Goal: Task Accomplishment & Management: Manage account settings

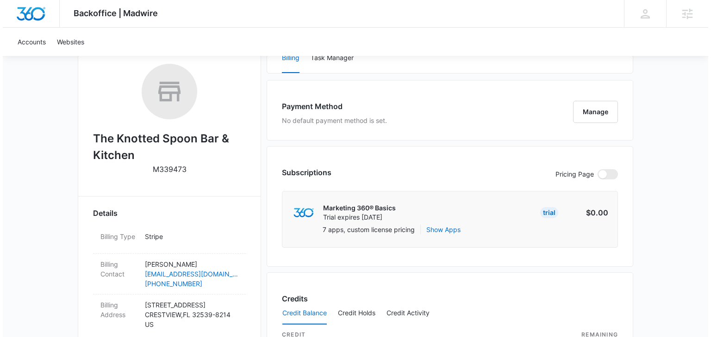
scroll to position [99, 0]
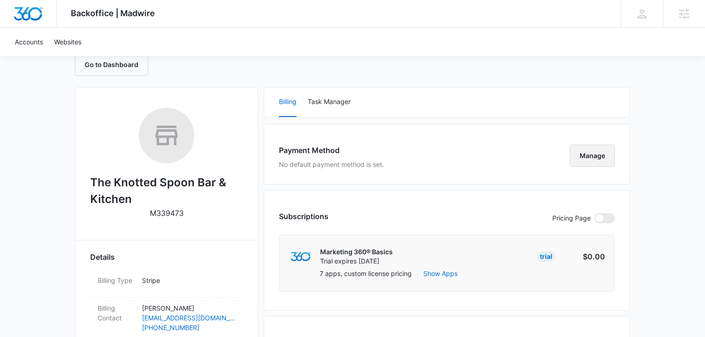
click at [591, 155] on button "Manage" at bounding box center [592, 156] width 45 height 22
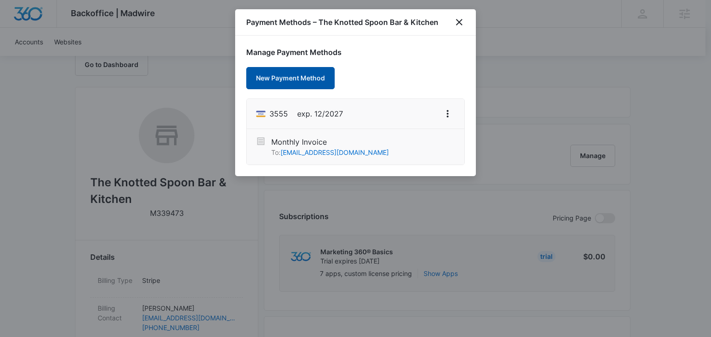
click at [285, 81] on button "New Payment Method" at bounding box center [290, 78] width 88 height 22
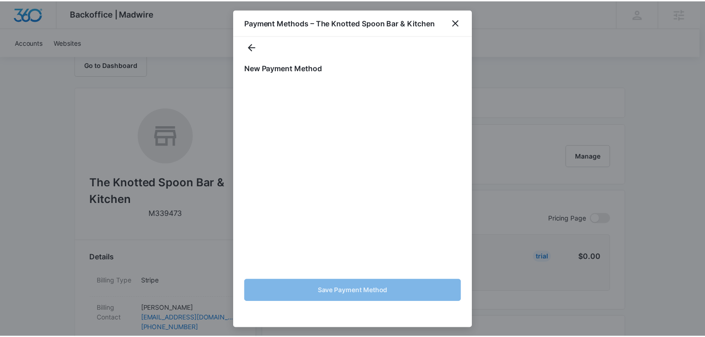
scroll to position [9, 0]
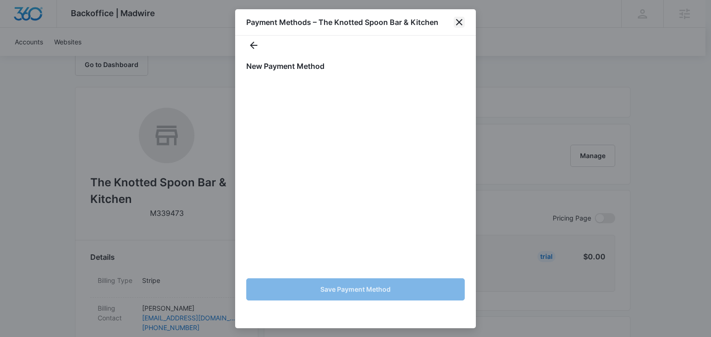
click at [460, 21] on icon "close" at bounding box center [458, 22] width 11 height 11
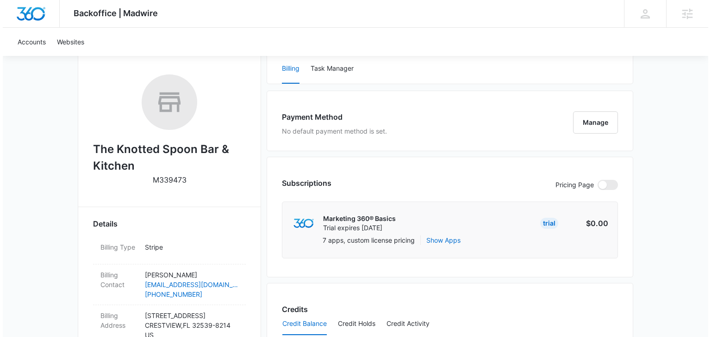
scroll to position [148, 0]
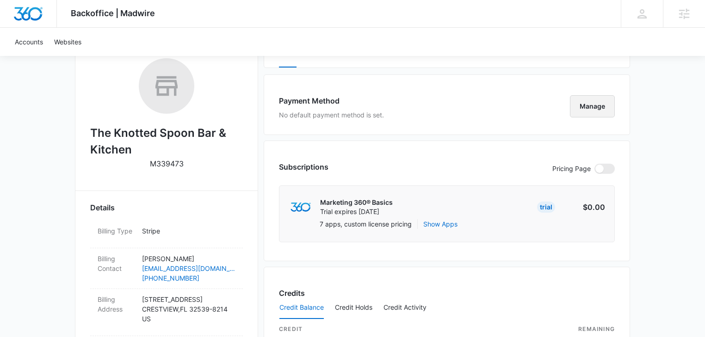
click at [583, 105] on button "Manage" at bounding box center [592, 106] width 45 height 22
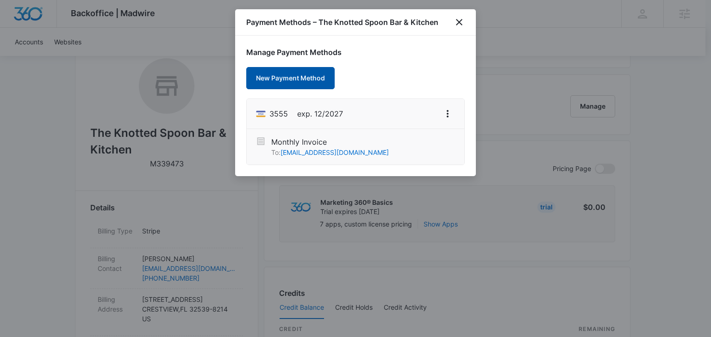
click at [279, 78] on button "New Payment Method" at bounding box center [290, 78] width 88 height 22
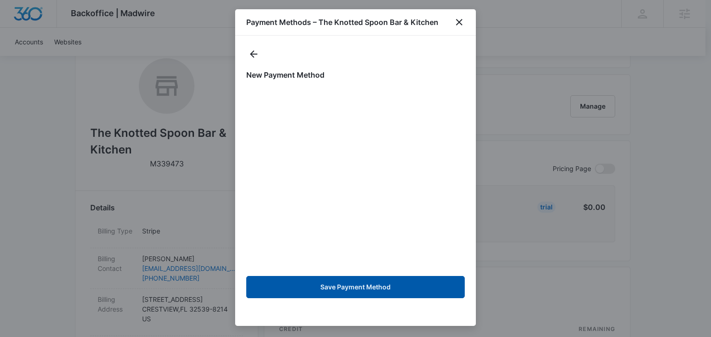
click at [359, 289] on button "Save Payment Method" at bounding box center [355, 287] width 218 height 22
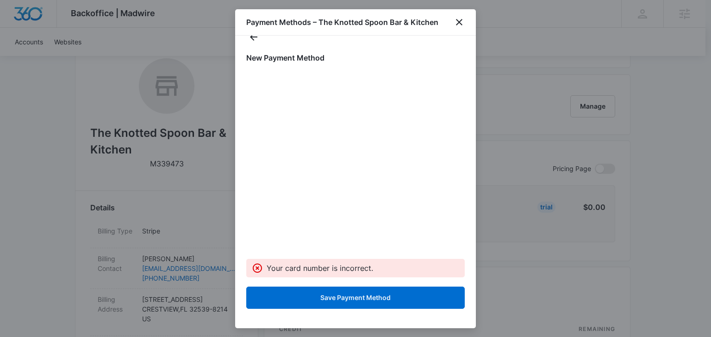
scroll to position [26, 0]
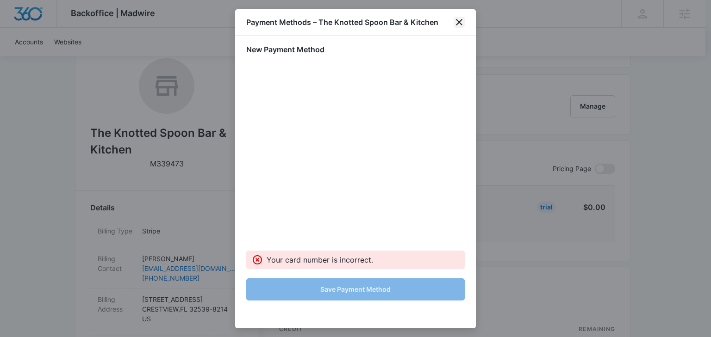
click at [460, 22] on icon "close" at bounding box center [458, 22] width 11 height 11
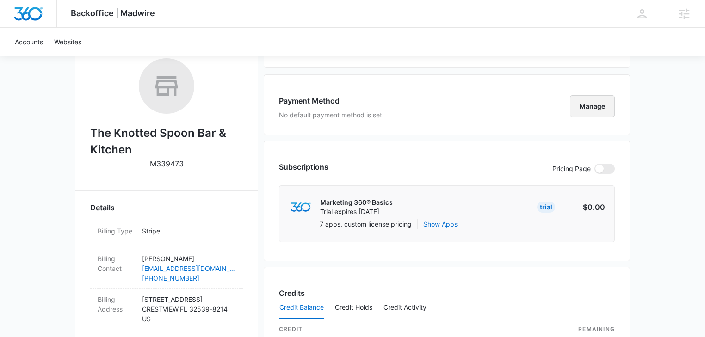
click at [599, 109] on button "Manage" at bounding box center [592, 106] width 45 height 22
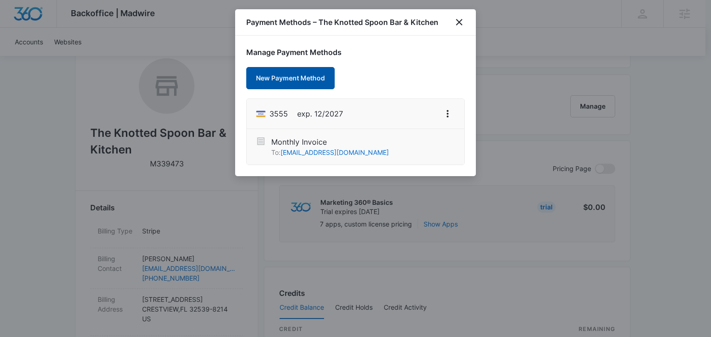
click at [275, 76] on button "New Payment Method" at bounding box center [290, 78] width 88 height 22
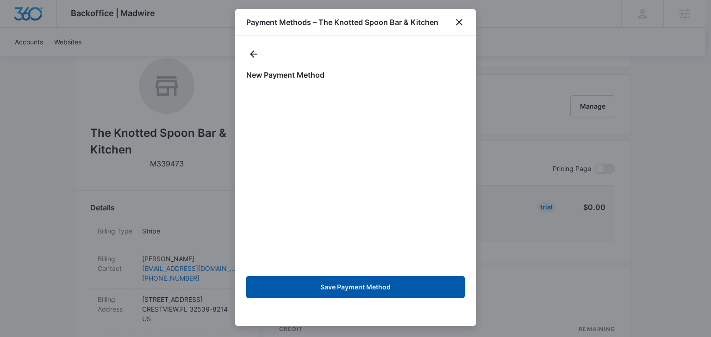
click at [344, 286] on button "Save Payment Method" at bounding box center [355, 287] width 218 height 22
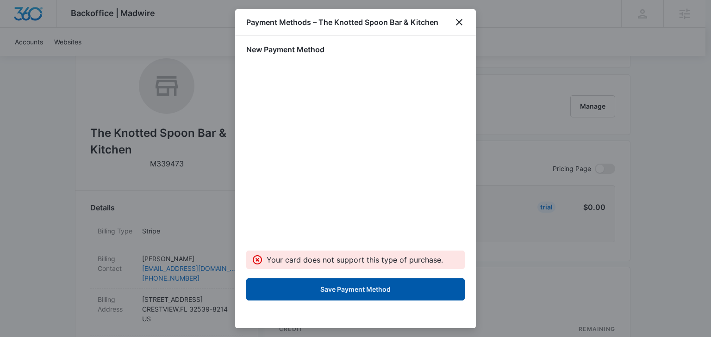
click at [358, 287] on button "Save Payment Method" at bounding box center [355, 290] width 218 height 22
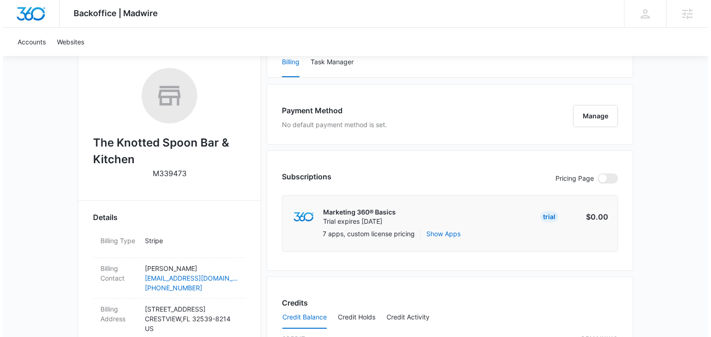
scroll to position [99, 0]
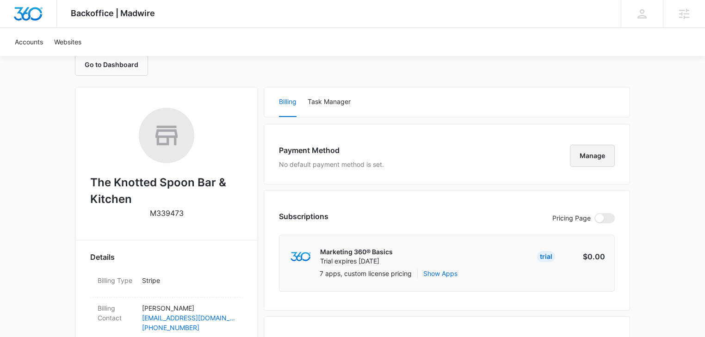
click at [592, 155] on button "Manage" at bounding box center [592, 156] width 45 height 22
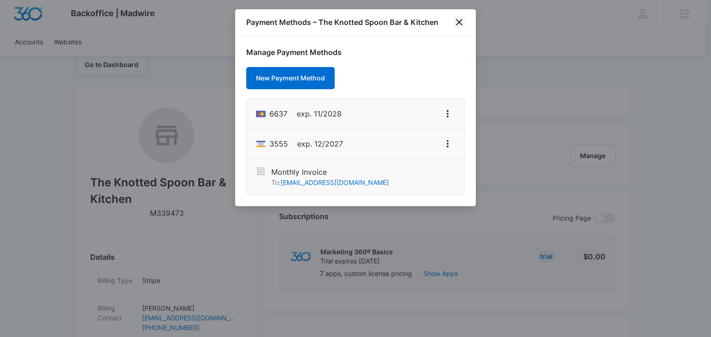
click at [459, 22] on icon "close" at bounding box center [459, 22] width 6 height 6
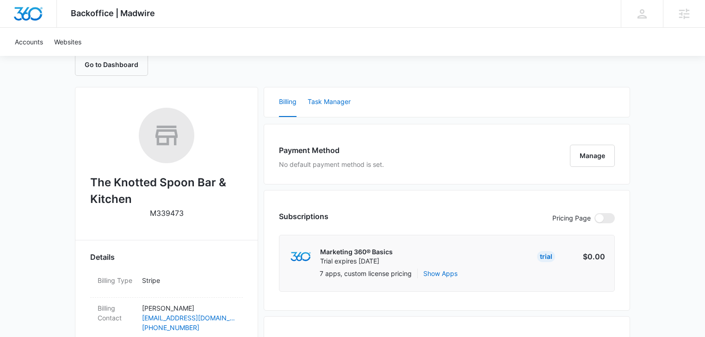
click at [325, 102] on button "Task Manager" at bounding box center [329, 102] width 43 height 30
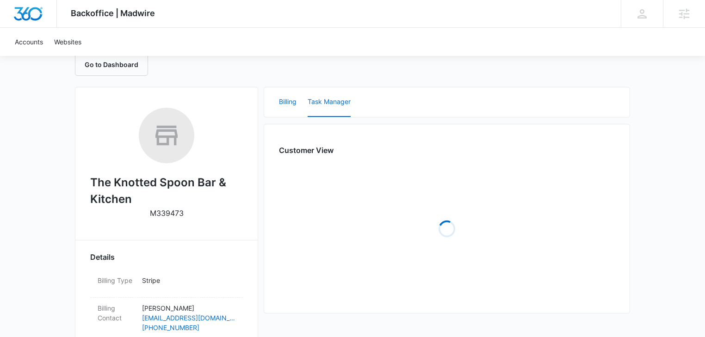
click at [290, 102] on button "Billing" at bounding box center [288, 102] width 18 height 30
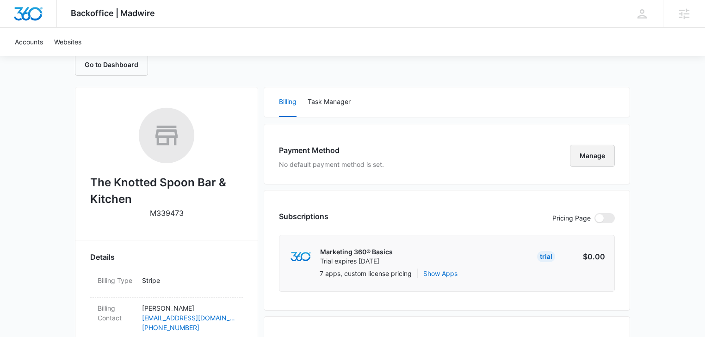
click at [599, 155] on button "Manage" at bounding box center [592, 156] width 45 height 22
